Goal: Task Accomplishment & Management: Manage account settings

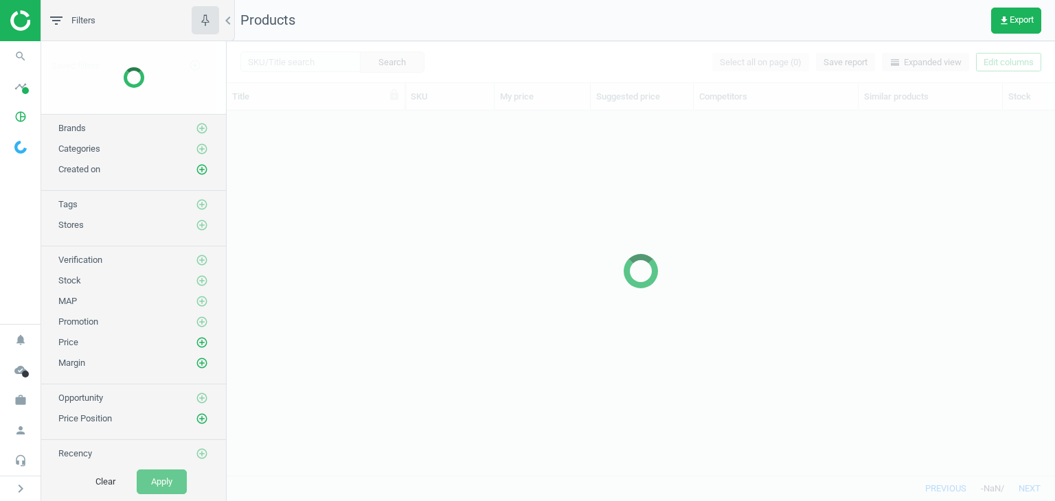
scroll to position [344, 817]
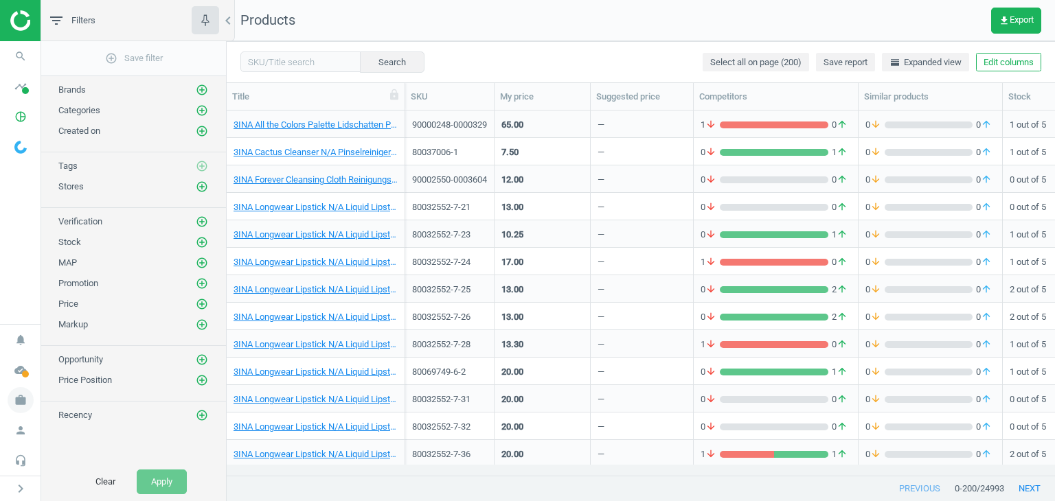
click at [22, 393] on icon "work" at bounding box center [21, 400] width 26 height 26
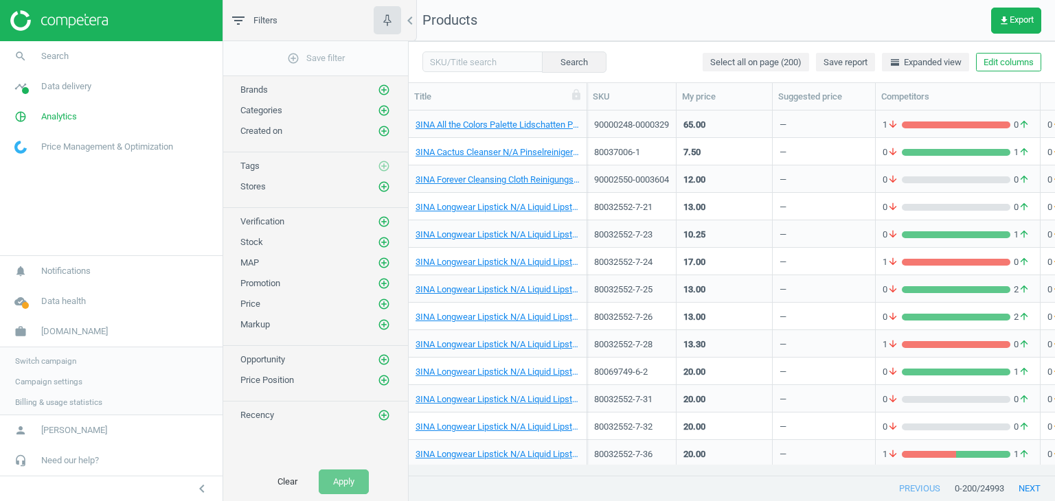
scroll to position [344, 636]
drag, startPoint x: 73, startPoint y: 380, endPoint x: 115, endPoint y: 389, distance: 43.5
click at [73, 380] on span "Campaign settings" at bounding box center [48, 380] width 67 height 11
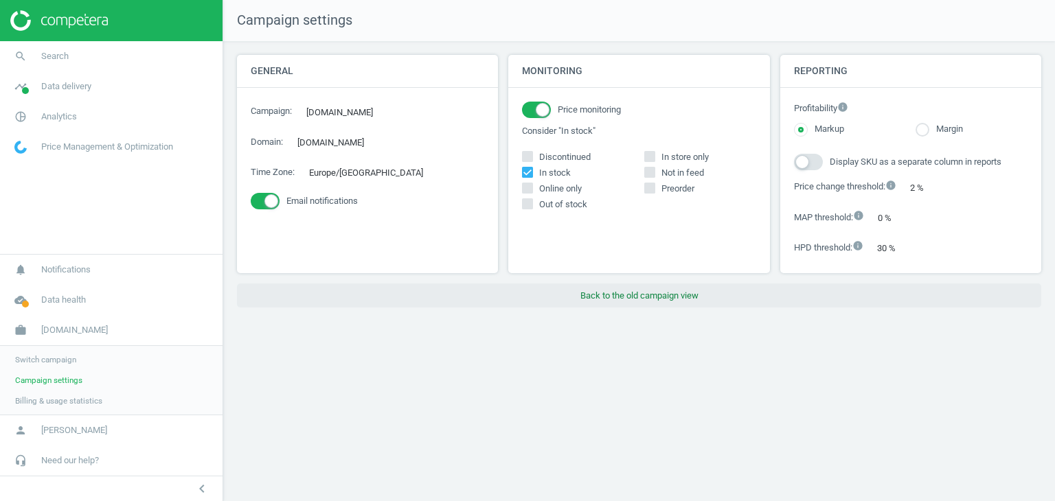
click at [618, 287] on button "Back to the old campaign view" at bounding box center [639, 296] width 804 height 25
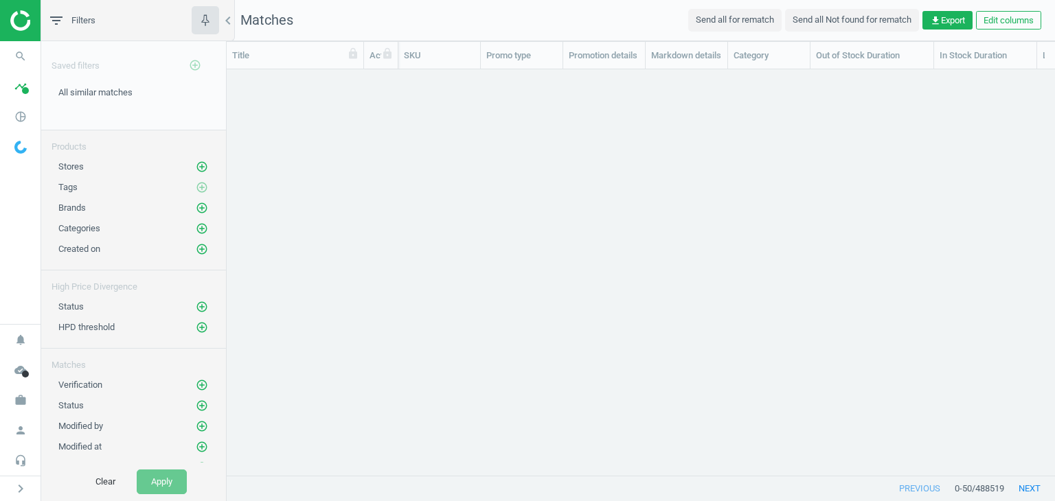
scroll to position [385, 817]
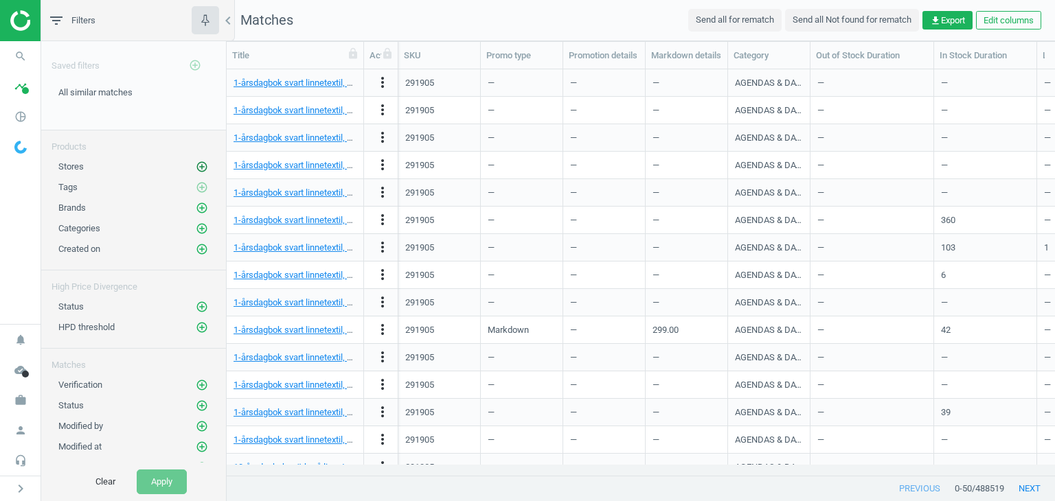
drag, startPoint x: 201, startPoint y: 163, endPoint x: 193, endPoint y: 163, distance: 7.6
click at [201, 163] on div "Stores add_circle_outline" at bounding box center [133, 163] width 185 height 21
click at [196, 163] on icon "add_circle_outline" at bounding box center [202, 167] width 12 height 12
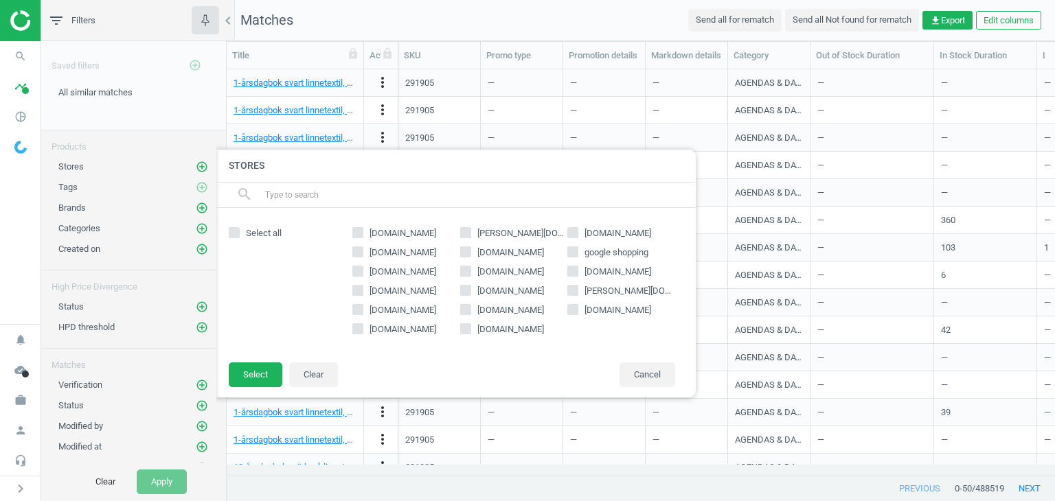
click at [400, 328] on span "[DOMAIN_NAME]" at bounding box center [403, 329] width 72 height 12
click at [363, 328] on input "[DOMAIN_NAME]" at bounding box center [358, 328] width 9 height 9
checkbox input "true"
click at [255, 377] on button "Select" at bounding box center [256, 375] width 54 height 25
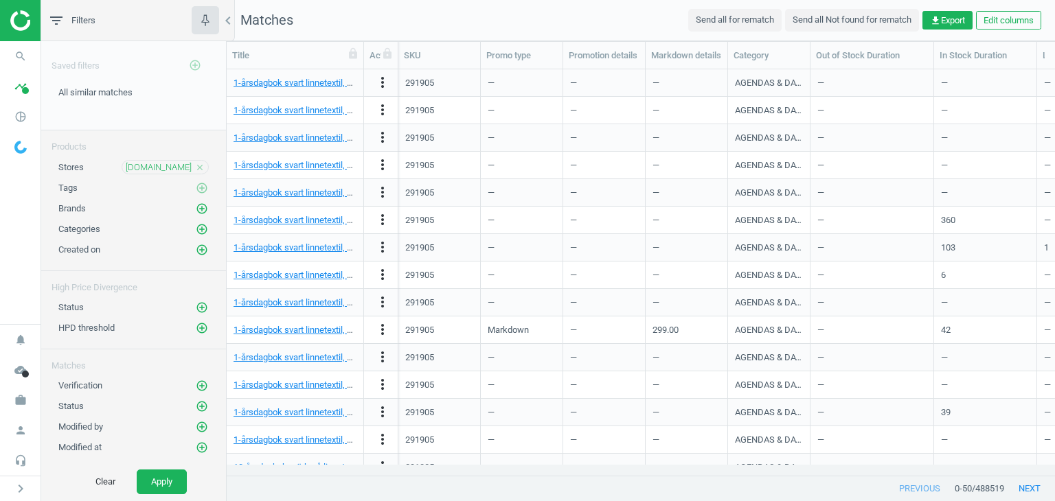
scroll to position [104, 0]
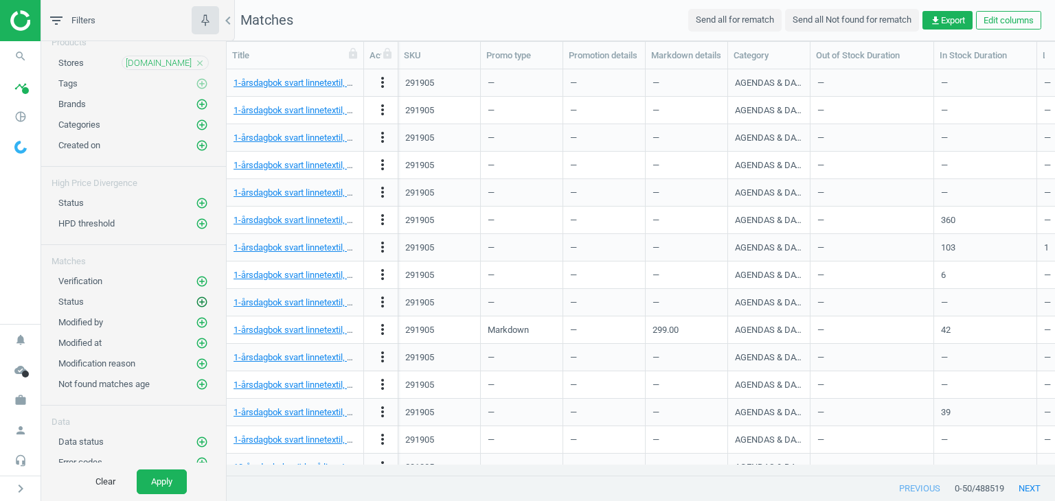
click at [196, 300] on icon "add_circle_outline" at bounding box center [202, 302] width 12 height 12
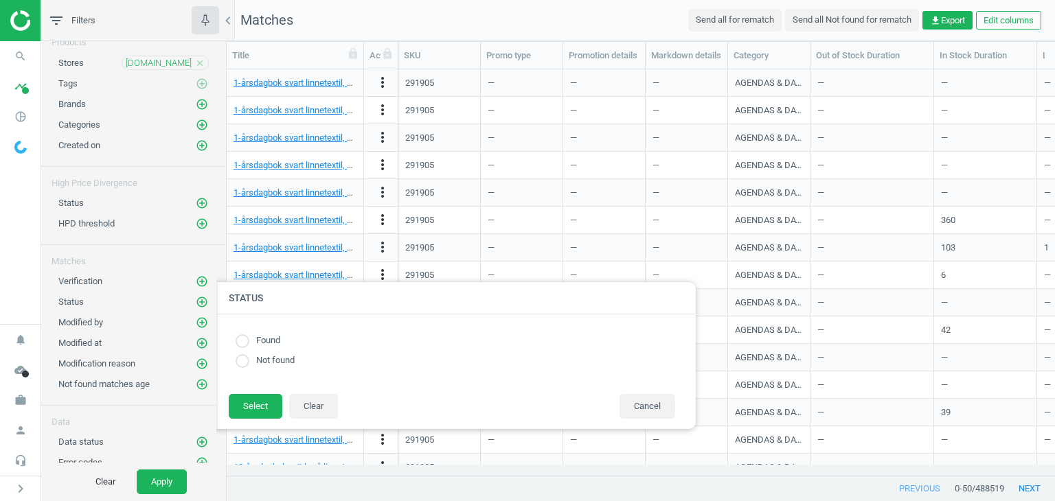
click at [275, 341] on label "Found" at bounding box center [264, 340] width 31 height 13
click at [247, 341] on input "radio" at bounding box center [243, 341] width 14 height 14
radio input "true"
click at [250, 407] on button "Select" at bounding box center [256, 406] width 54 height 25
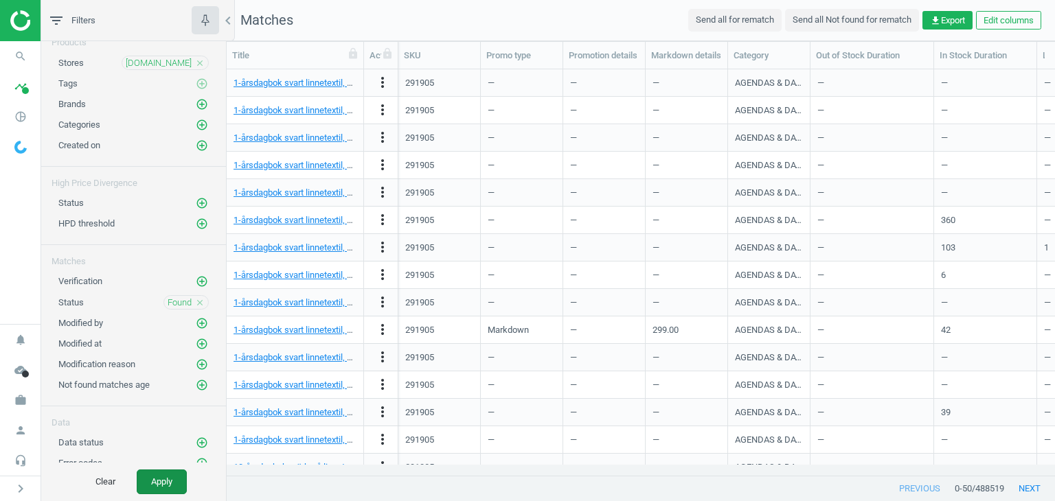
click at [157, 485] on button "Apply" at bounding box center [162, 482] width 50 height 25
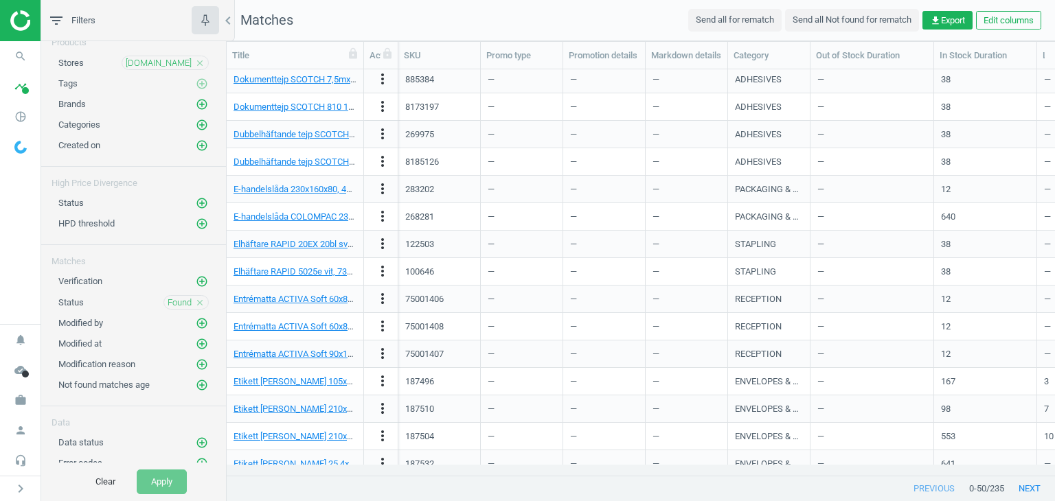
scroll to position [549, 0]
